Goal: Task Accomplishment & Management: Use online tool/utility

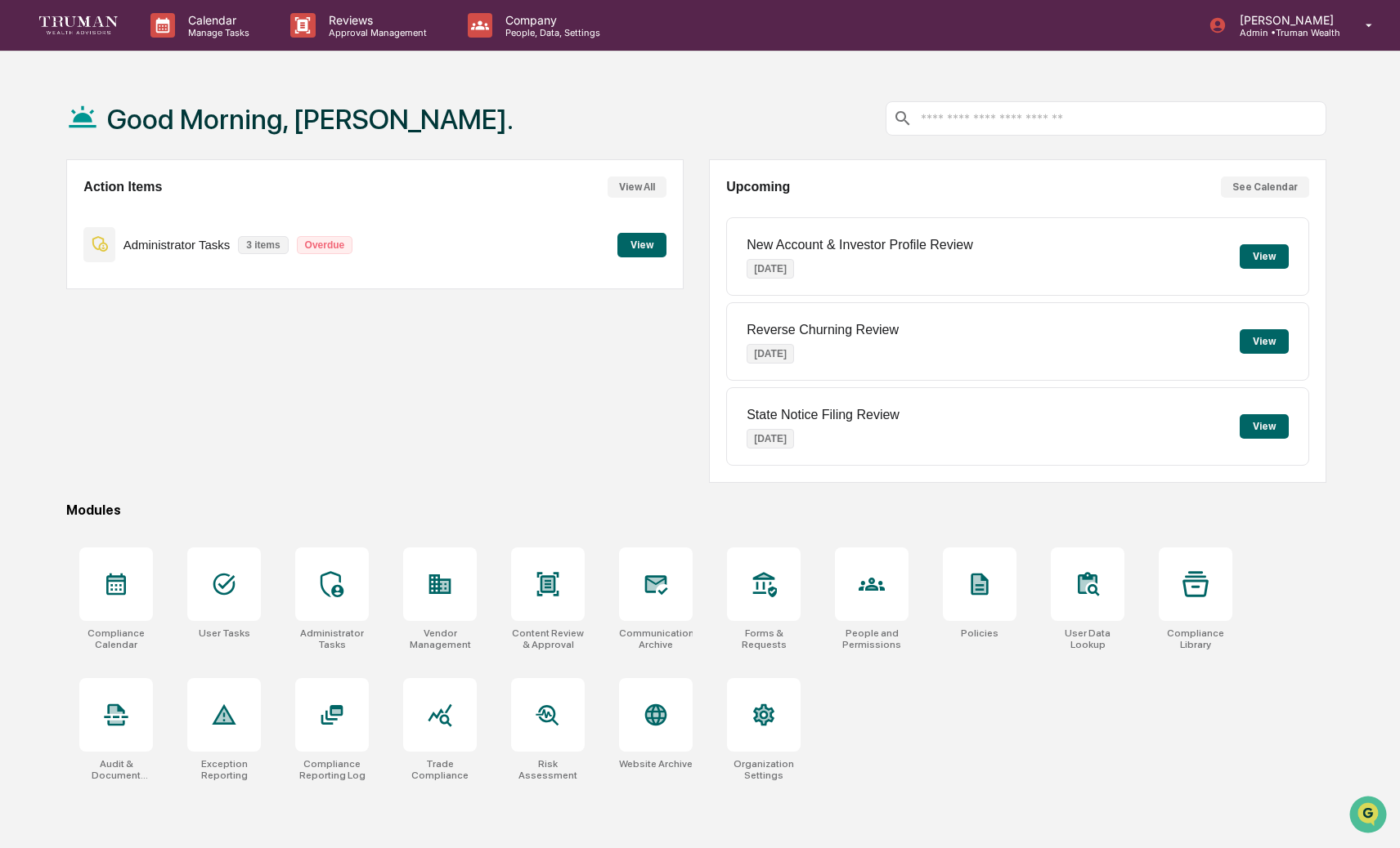
click at [628, 247] on button "View" at bounding box center [641, 245] width 49 height 25
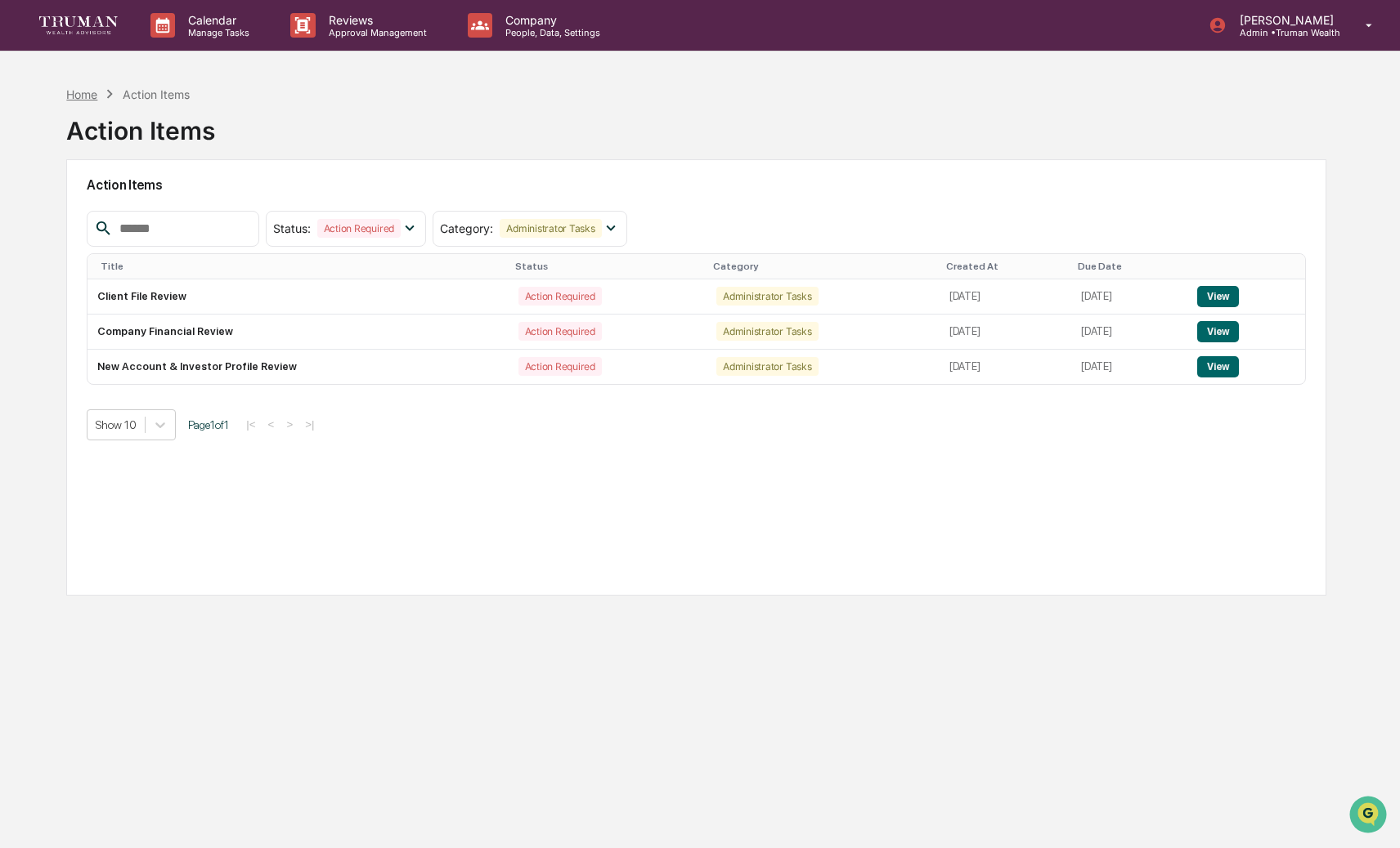
click at [75, 90] on div "Home" at bounding box center [82, 95] width 31 height 14
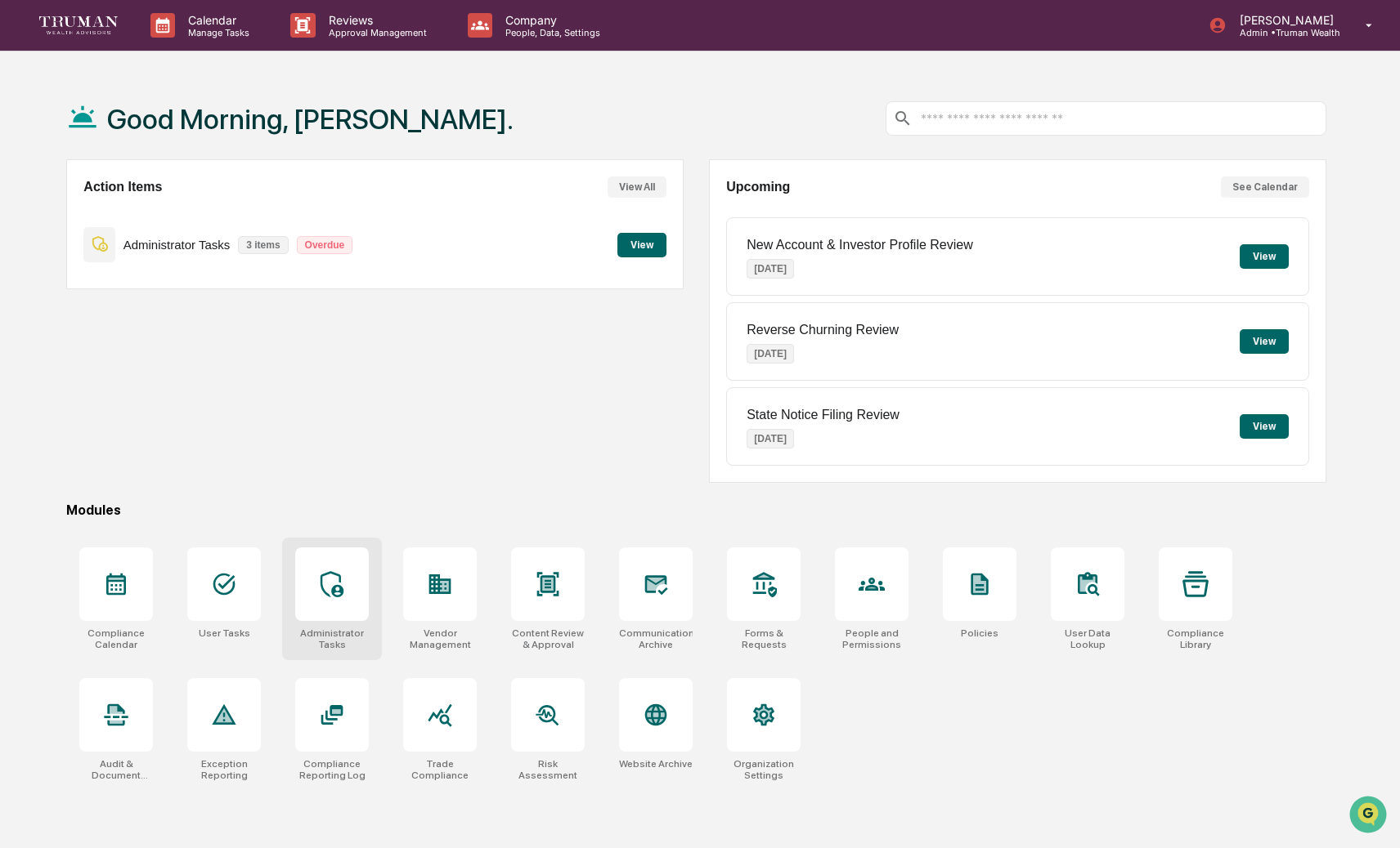
click at [340, 583] on icon at bounding box center [332, 584] width 26 height 26
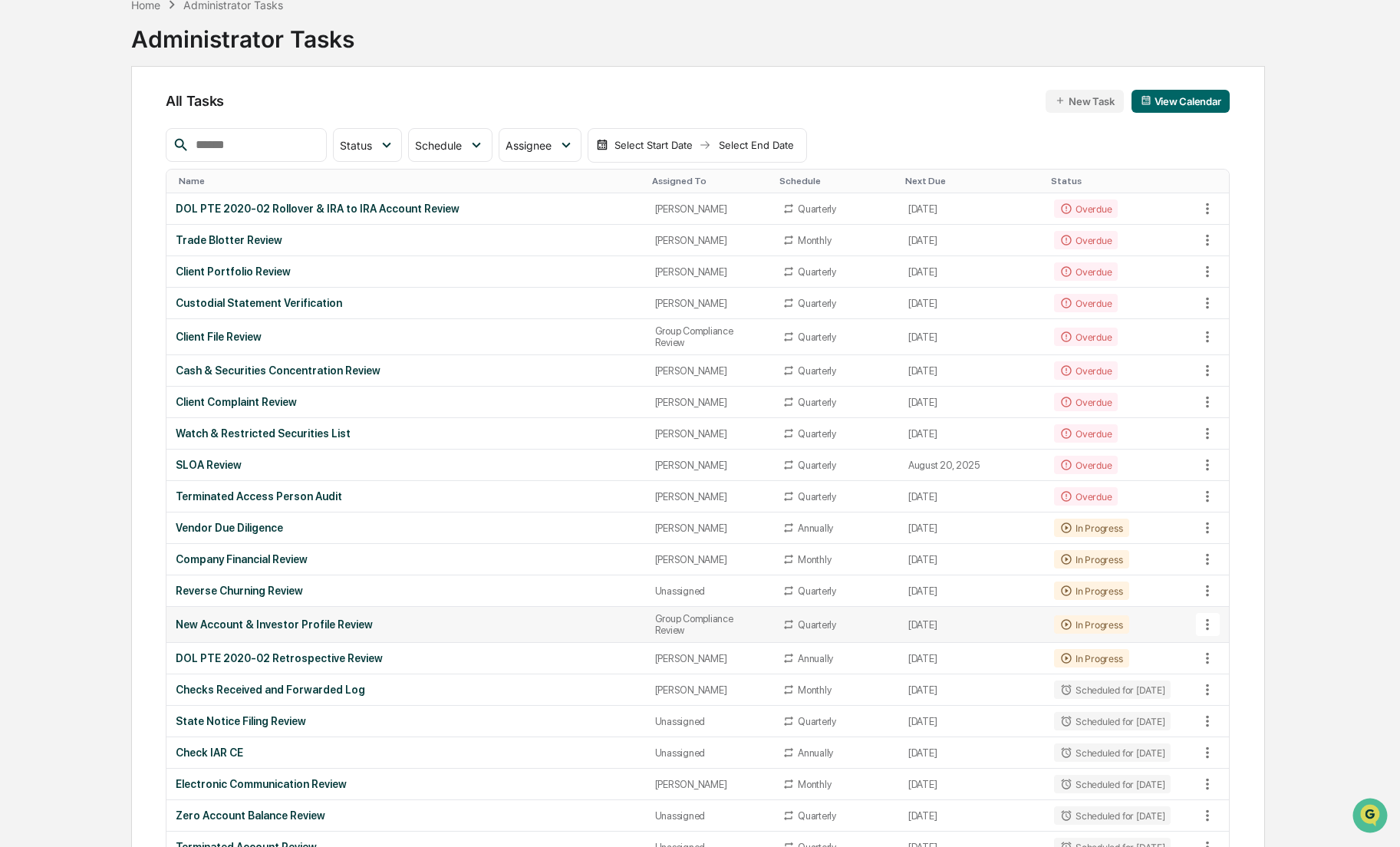
scroll to position [83, 0]
click at [349, 631] on div "New Account & Investor Profile Review" at bounding box center [406, 625] width 461 height 12
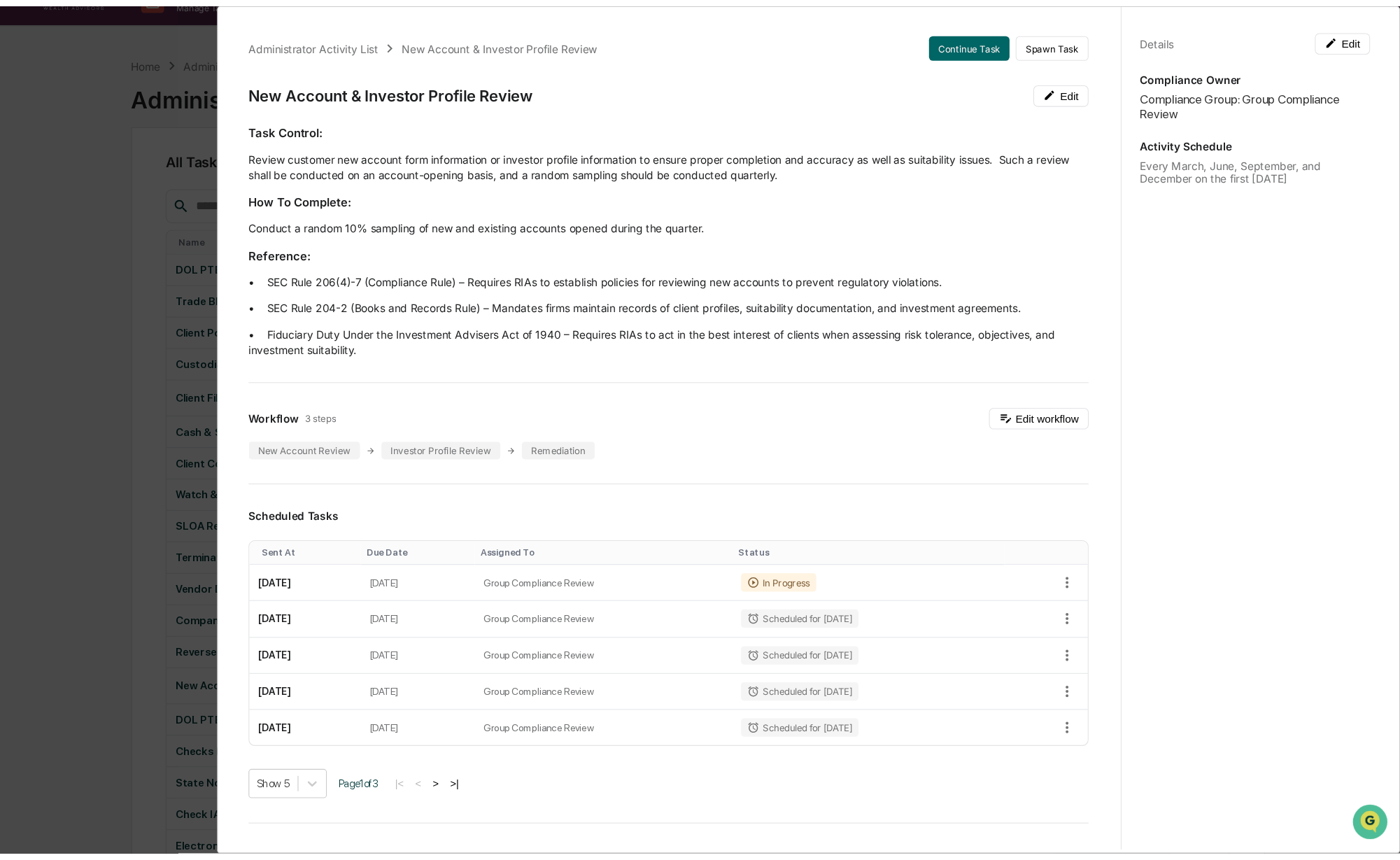
scroll to position [0, 0]
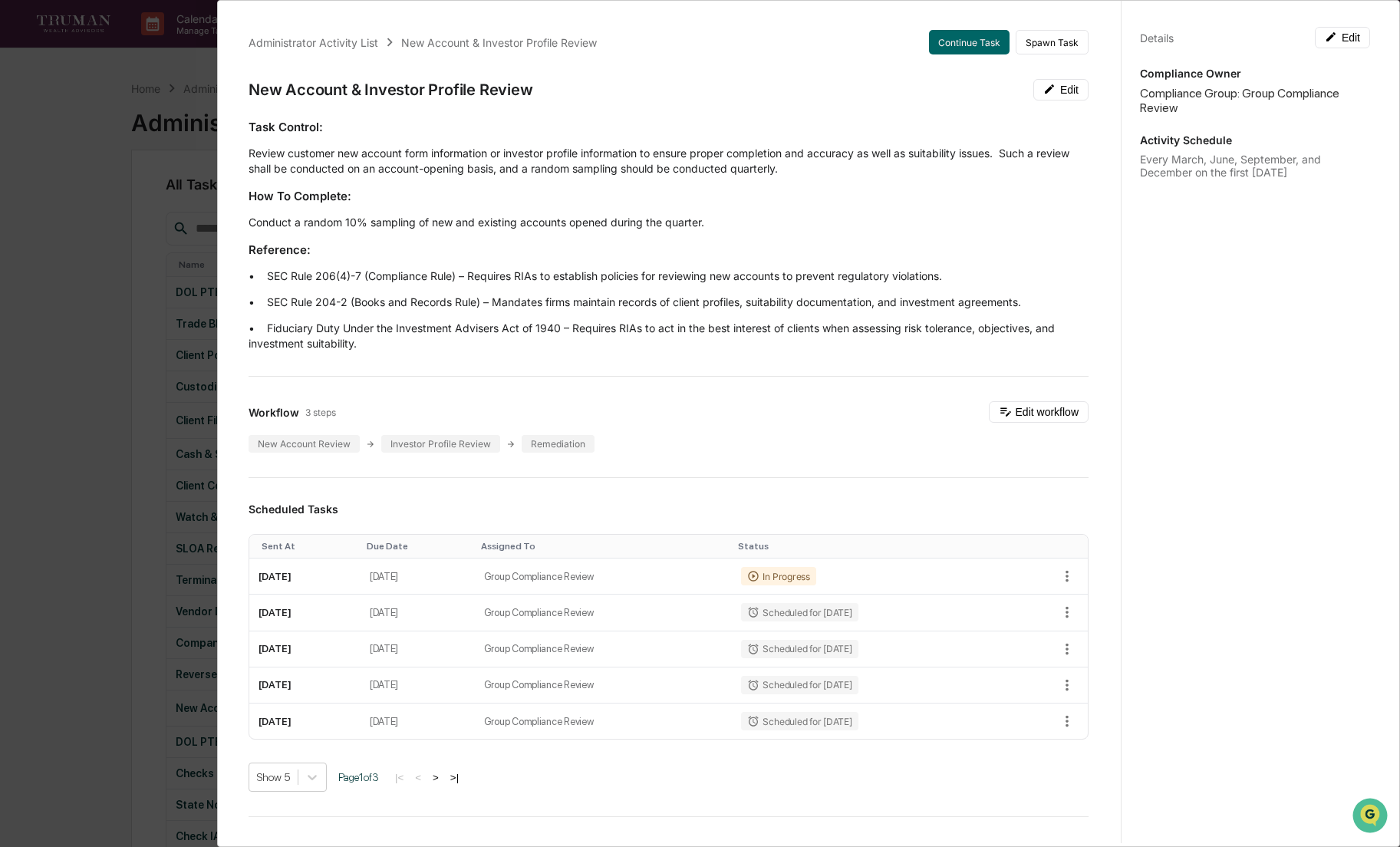
click at [131, 239] on div "Administrator Activity List New Account & Investor Profile Review Continue Task…" at bounding box center [700, 423] width 1400 height 847
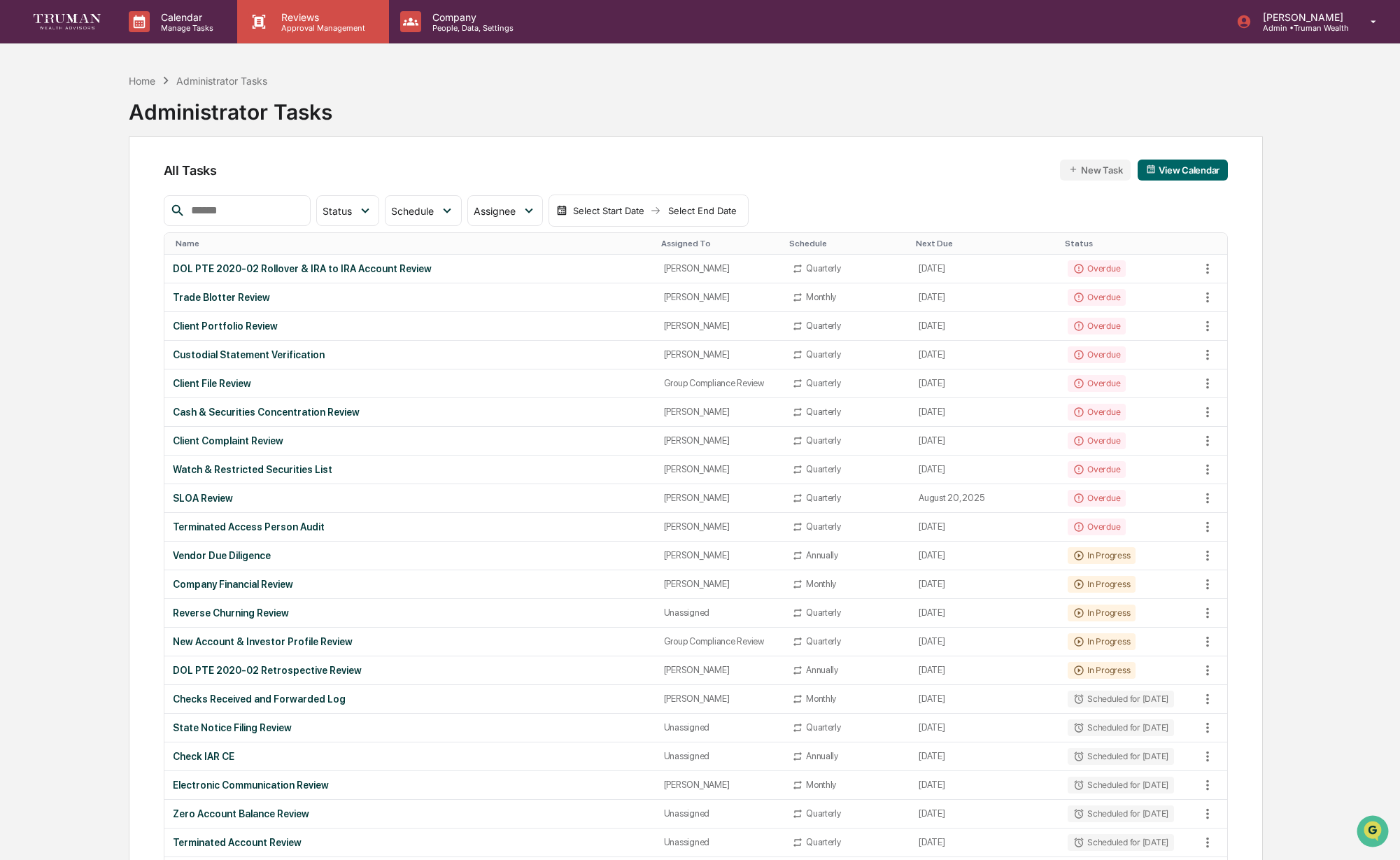
click at [299, 26] on p "Approval Management" at bounding box center [321, 27] width 102 height 10
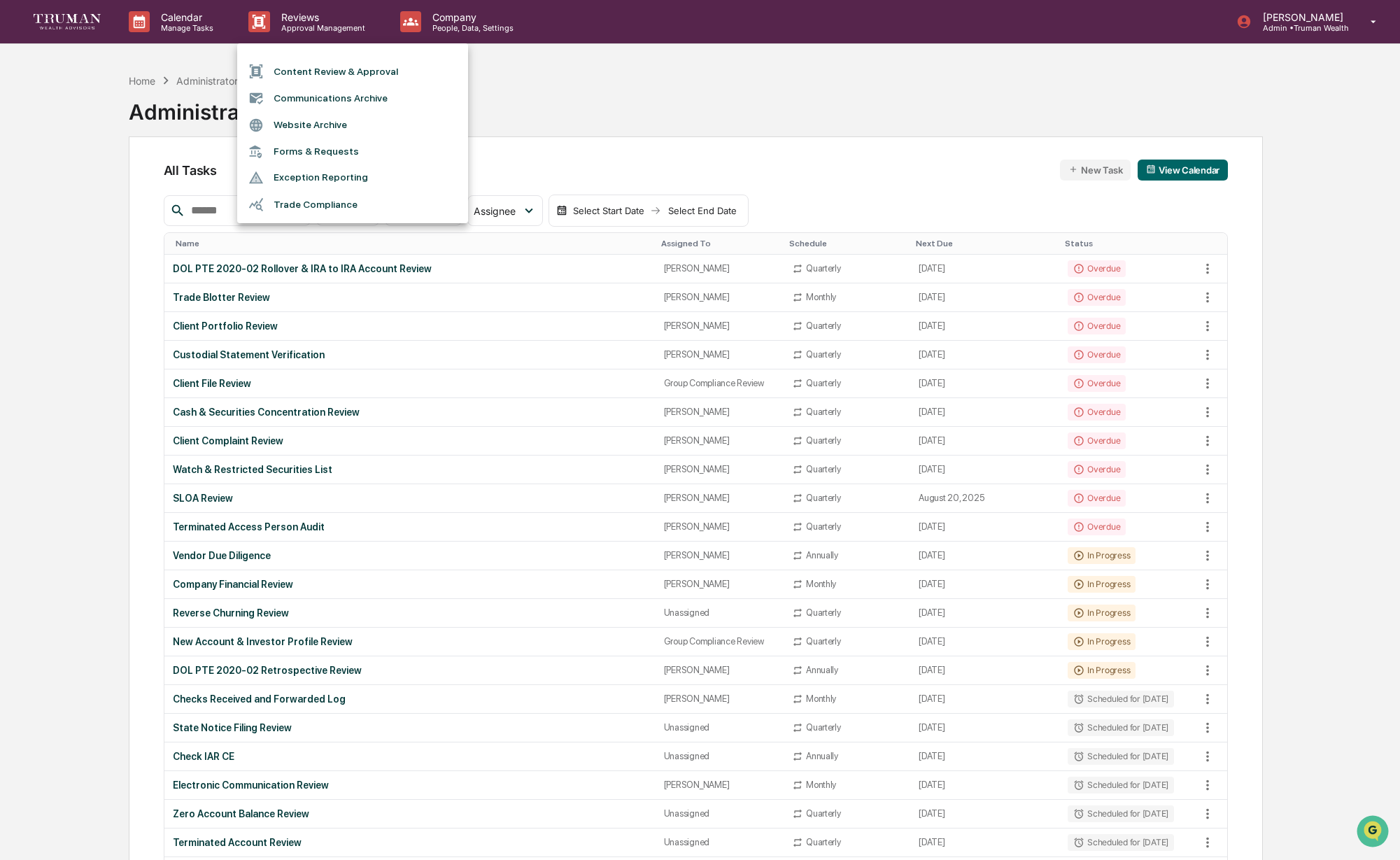
click at [336, 71] on li "Content Review & Approval" at bounding box center [353, 71] width 231 height 27
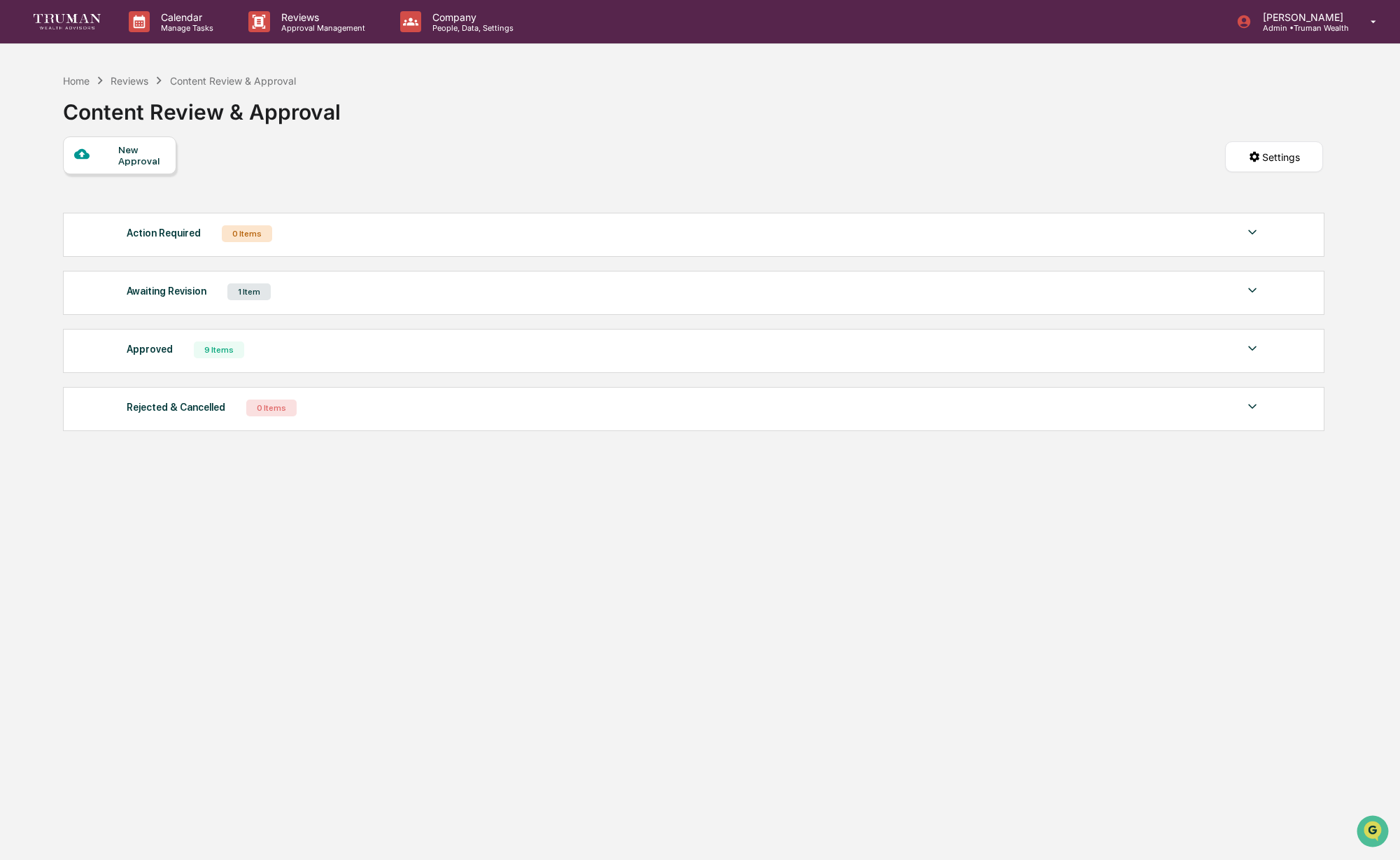
click at [240, 289] on div "1 Item" at bounding box center [249, 292] width 43 height 17
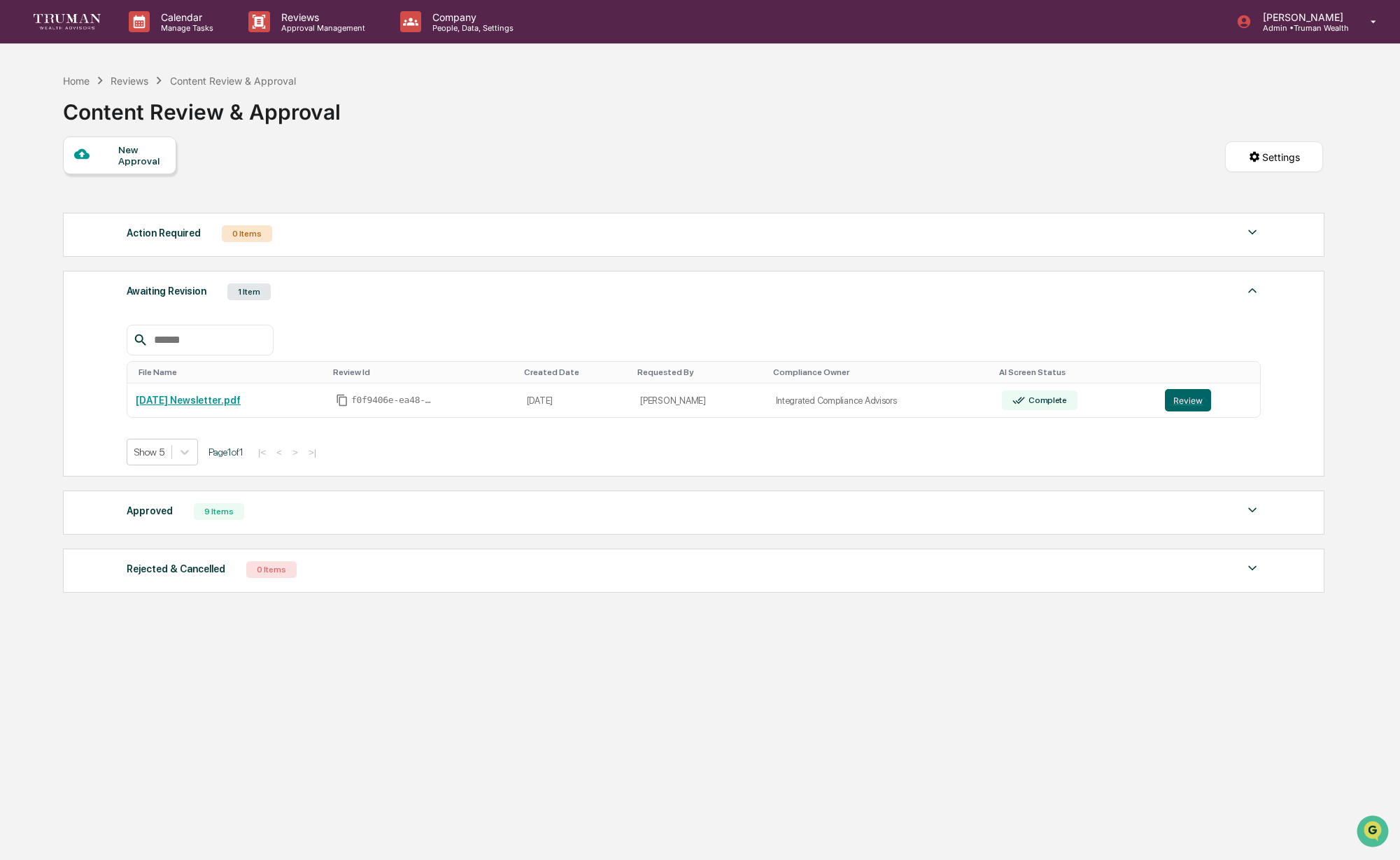
drag, startPoint x: 218, startPoint y: 515, endPoint x: 225, endPoint y: 513, distance: 7.3
click at [218, 515] on div "9 Items" at bounding box center [219, 511] width 50 height 17
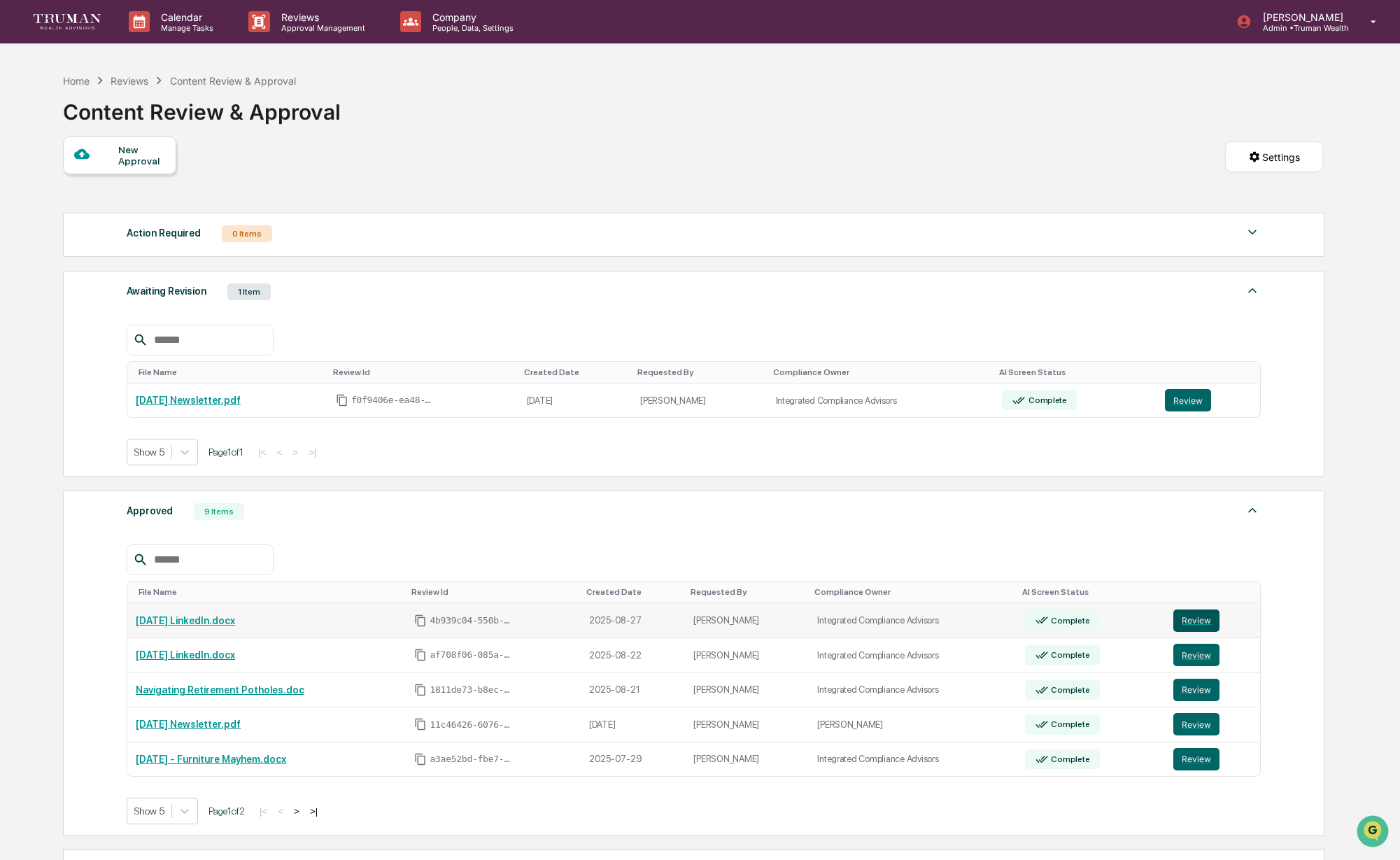
click at [1197, 618] on button "Review" at bounding box center [1197, 621] width 46 height 22
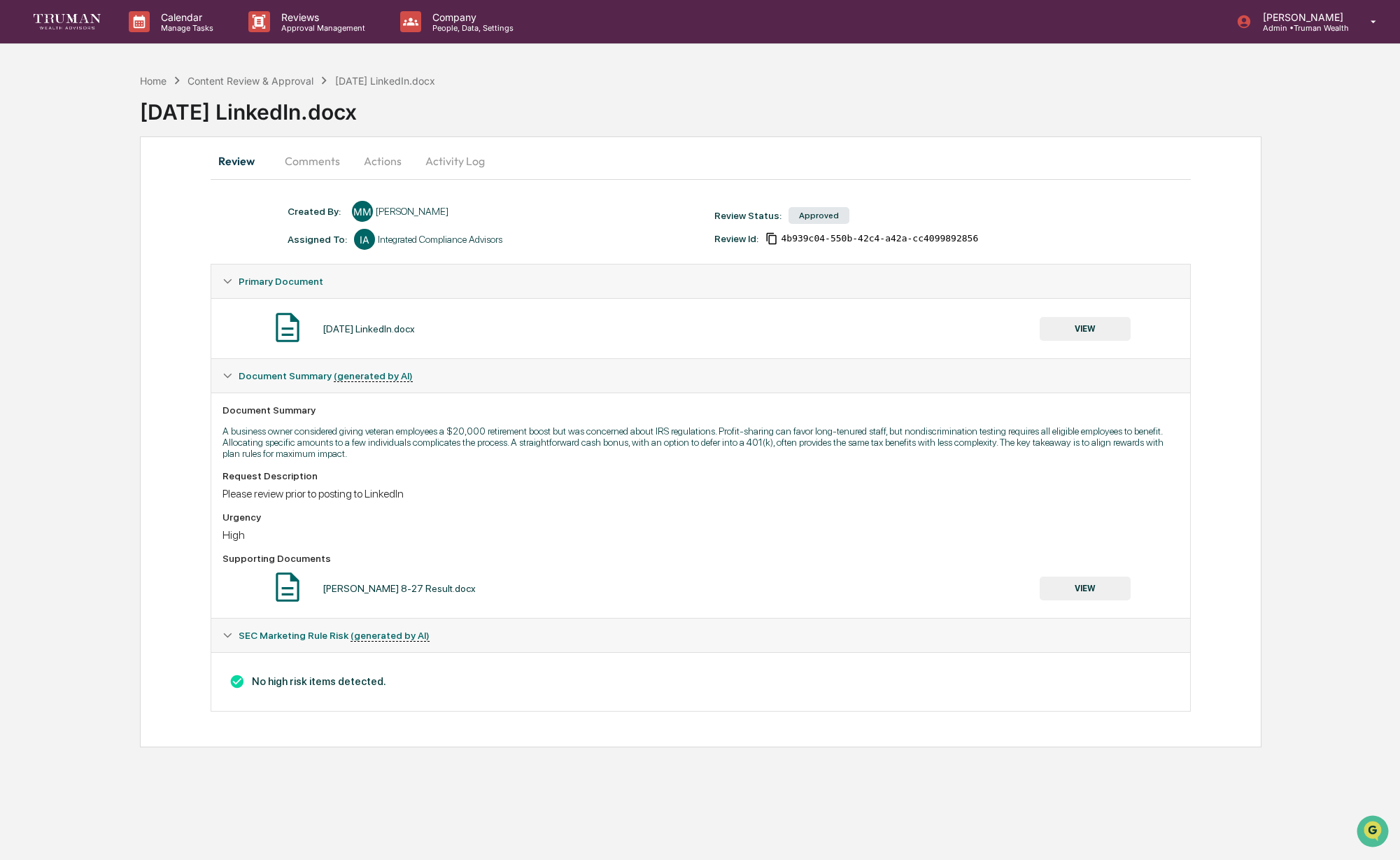
click at [329, 161] on button "Comments" at bounding box center [312, 161] width 77 height 34
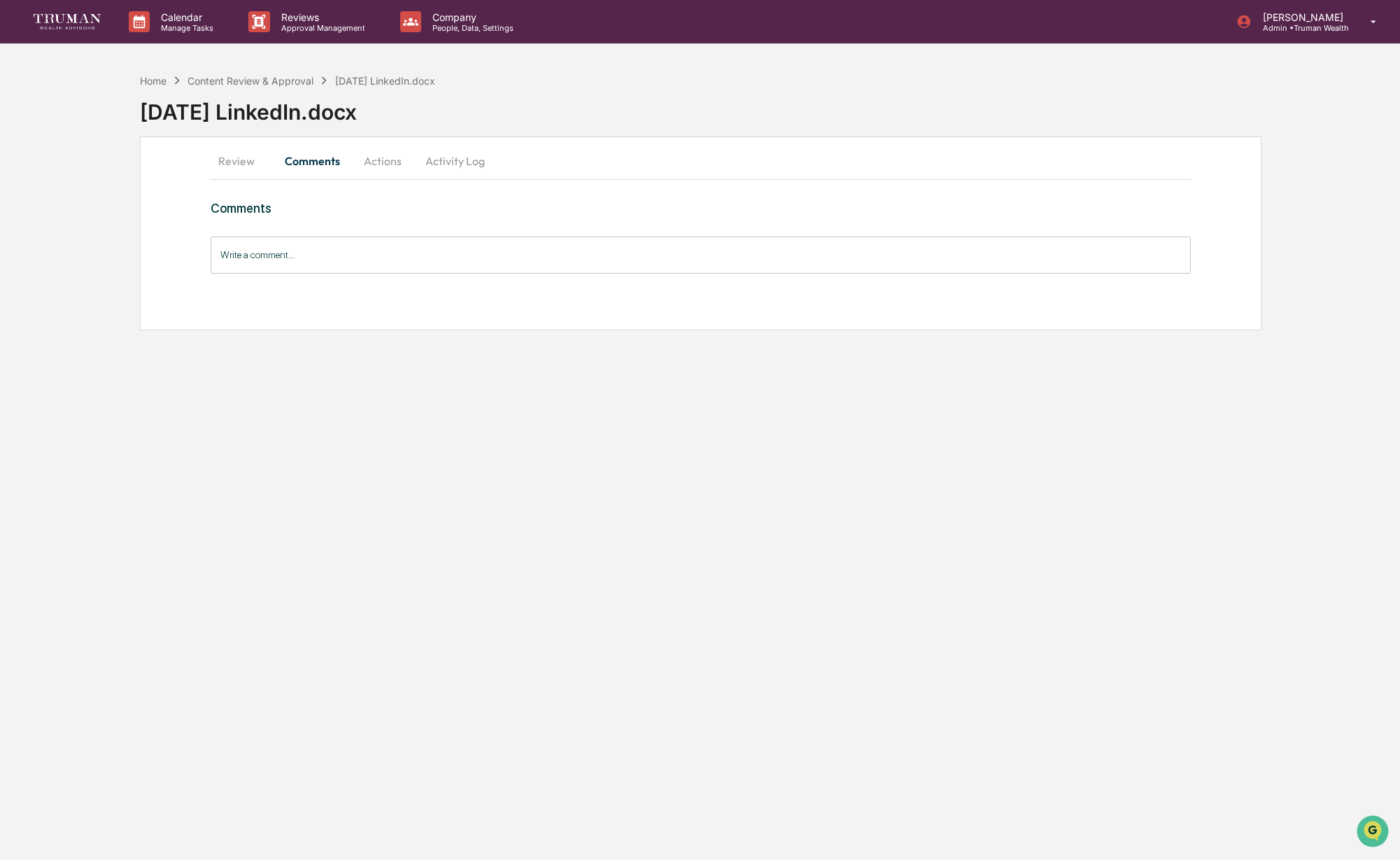
click at [384, 161] on button "Actions" at bounding box center [383, 161] width 63 height 34
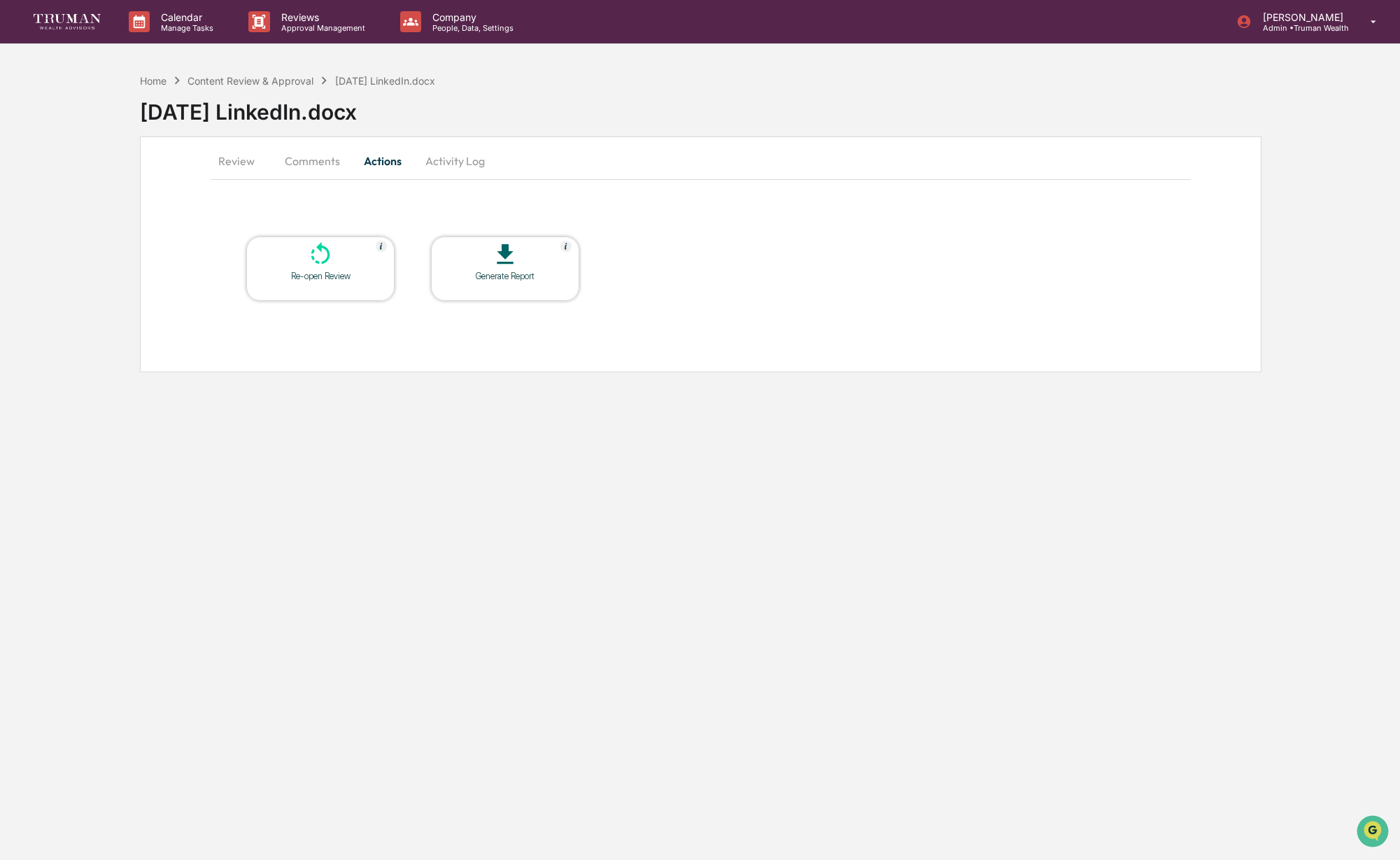
click at [459, 160] on button "Activity Log" at bounding box center [455, 161] width 82 height 34
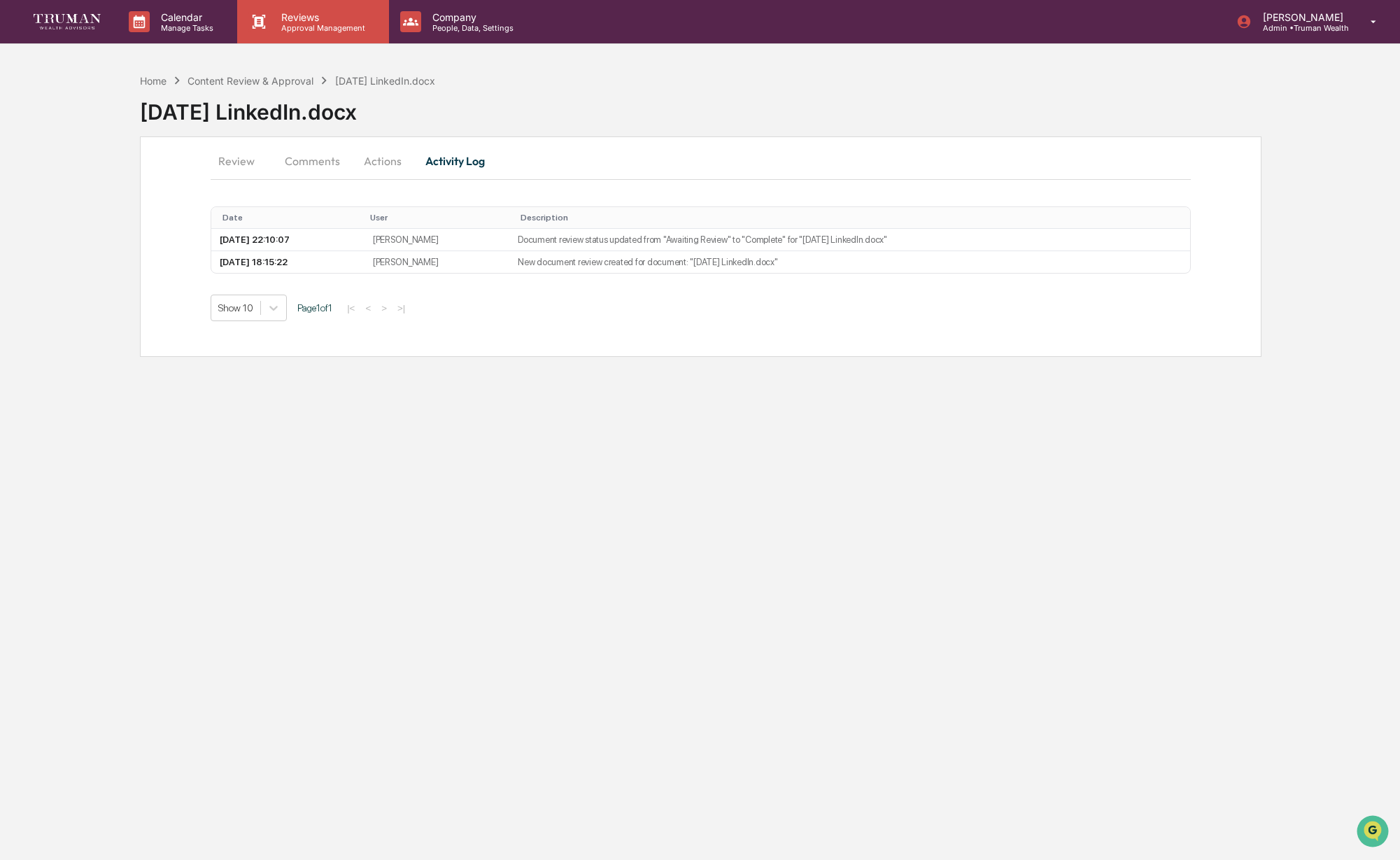
click at [291, 24] on p "Approval Management" at bounding box center [321, 27] width 102 height 10
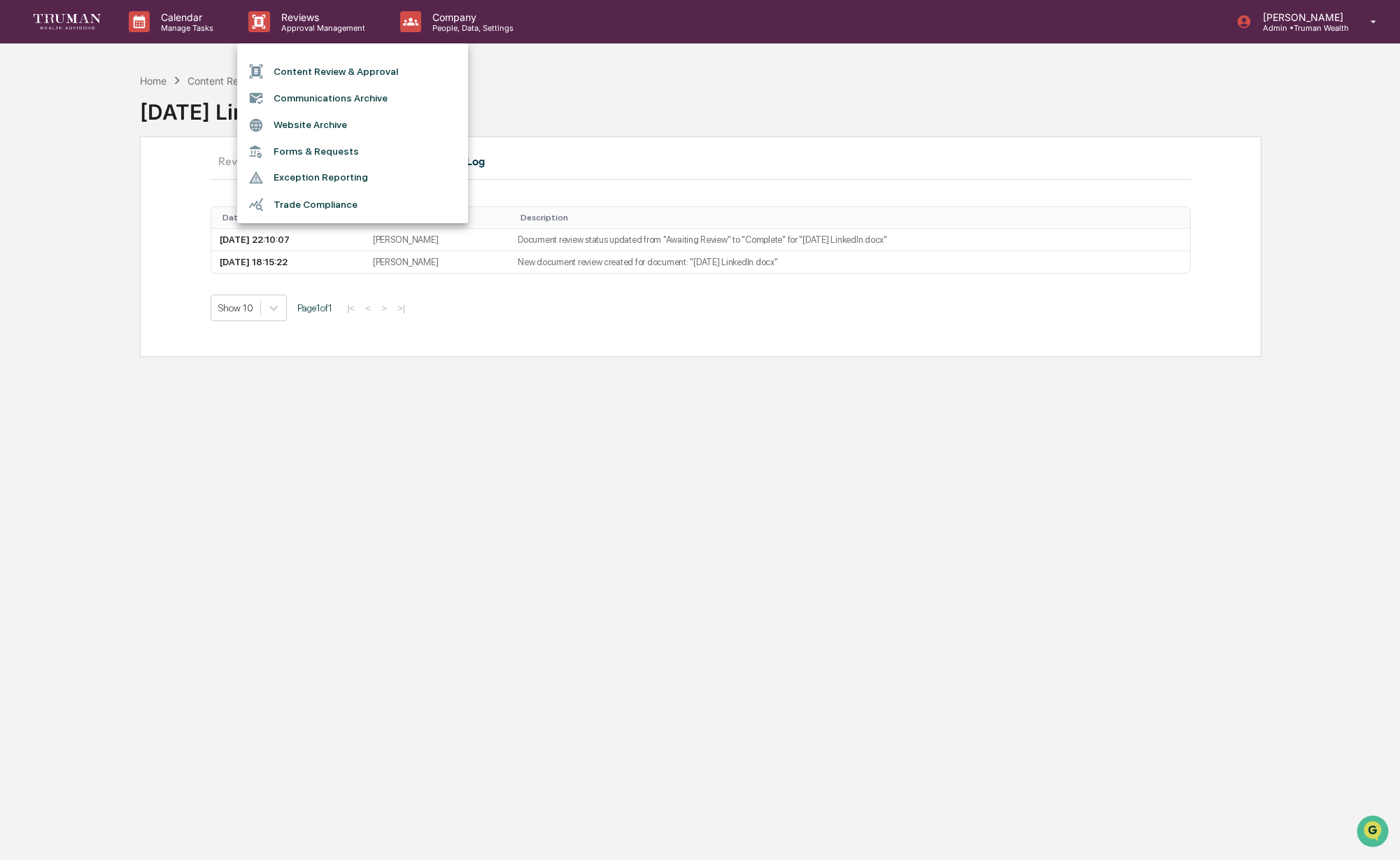
click at [588, 59] on div at bounding box center [700, 430] width 1400 height 860
